Goal: Information Seeking & Learning: Find contact information

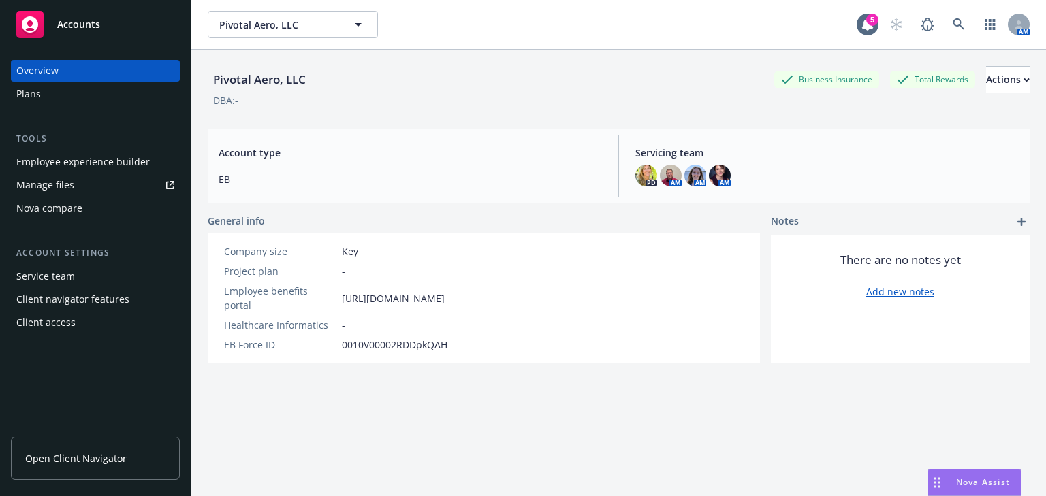
click at [40, 164] on div "Employee experience builder" at bounding box center [82, 162] width 133 height 22
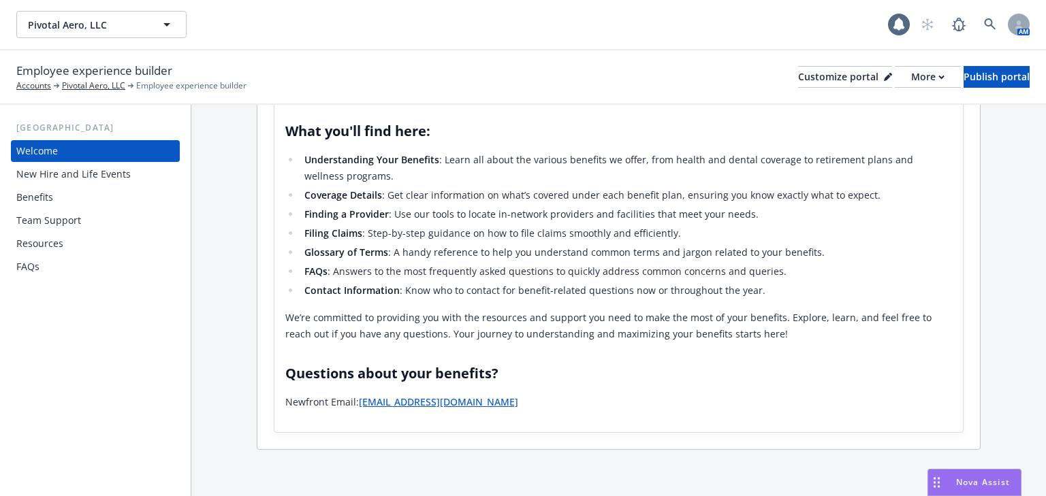
scroll to position [326, 0]
click at [41, 193] on div "Benefits" at bounding box center [34, 198] width 37 height 22
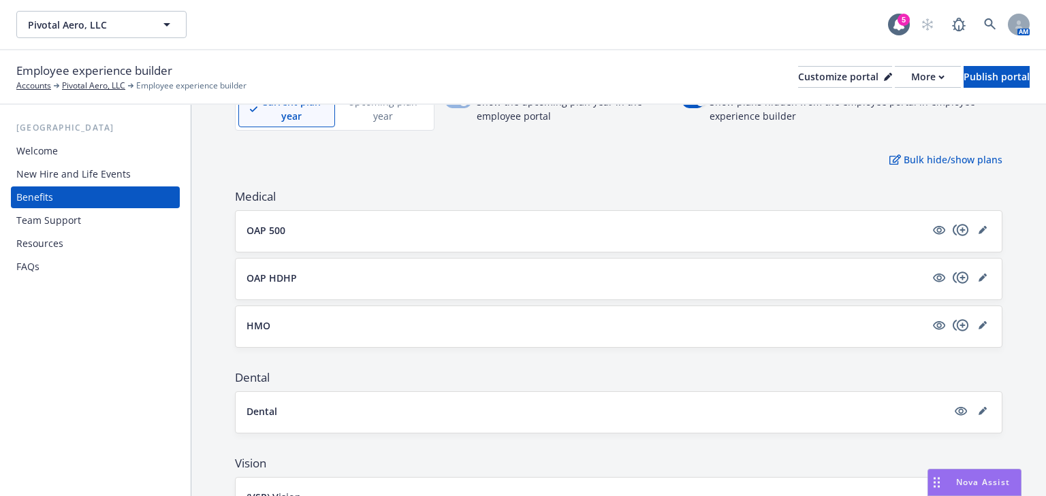
scroll to position [54, 0]
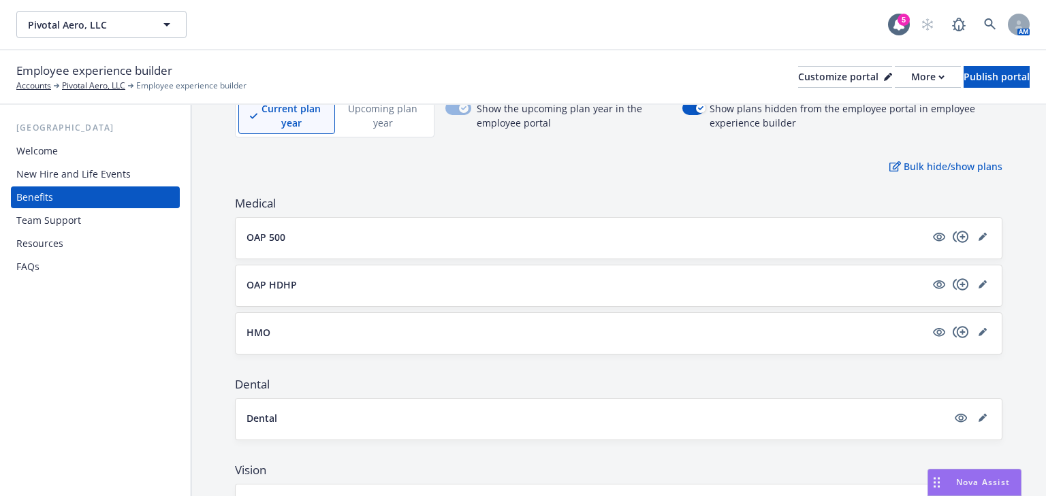
click at [397, 243] on div "OAP 500" at bounding box center [618, 237] width 744 height 16
click at [278, 240] on p "OAP 500" at bounding box center [265, 237] width 39 height 14
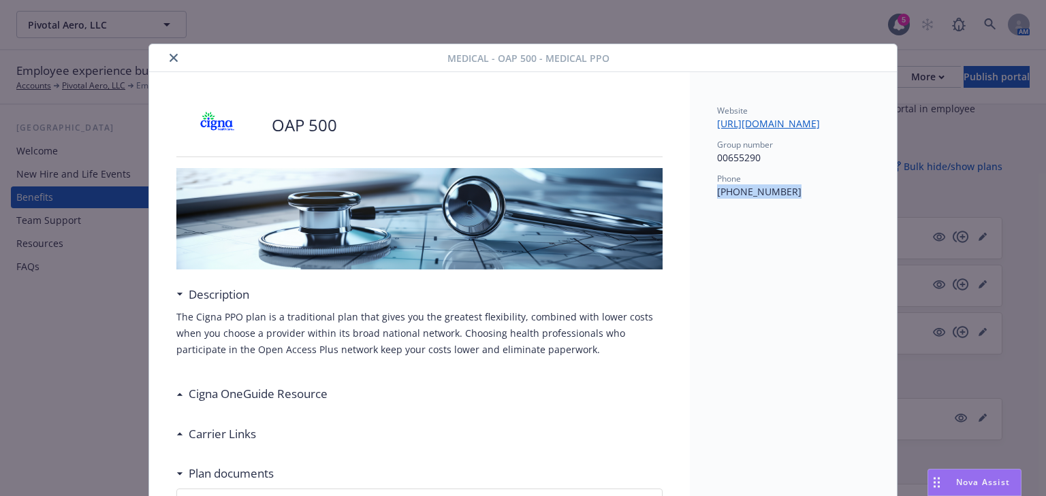
drag, startPoint x: 780, startPoint y: 198, endPoint x: 712, endPoint y: 195, distance: 68.1
